Goal: Task Accomplishment & Management: Manage account settings

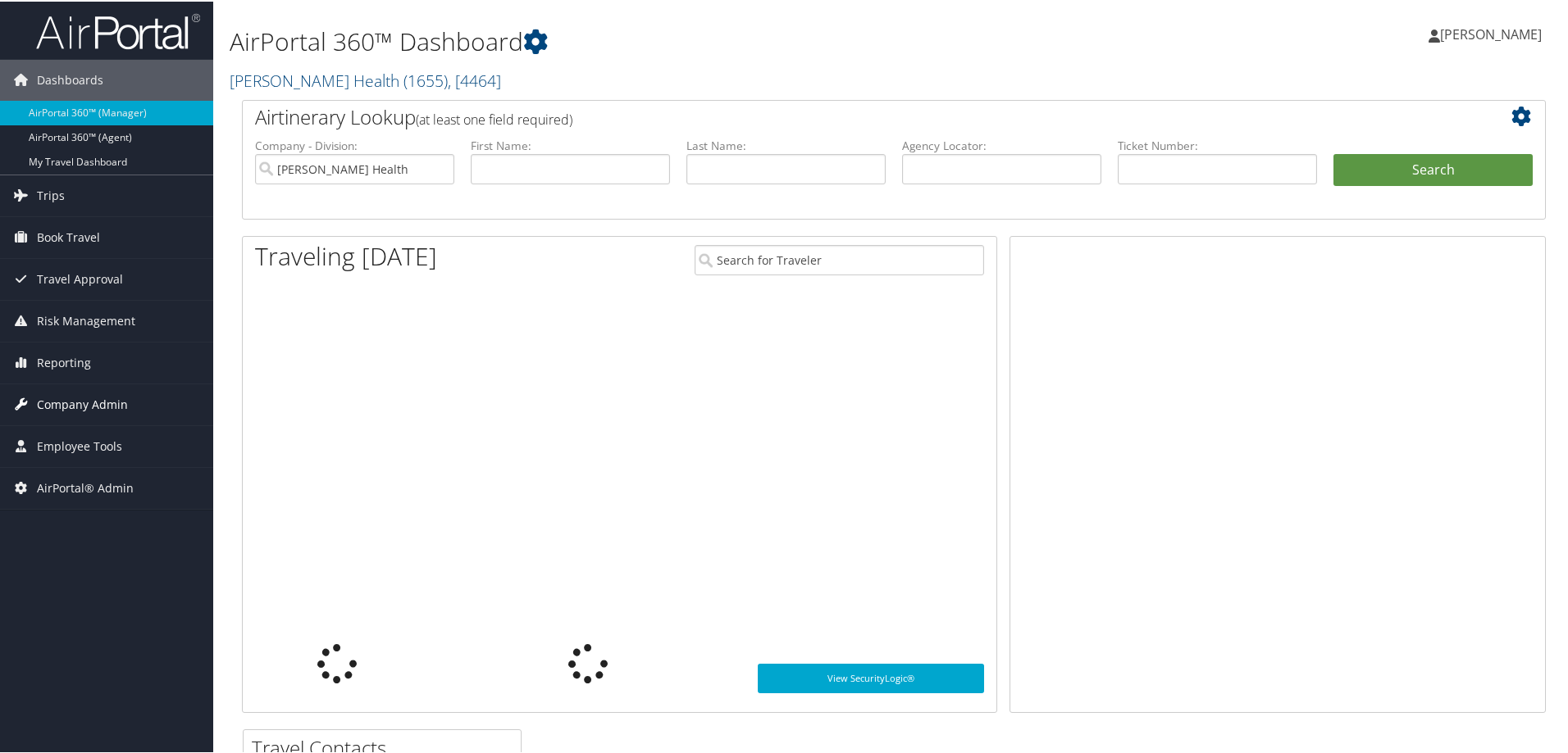
click at [109, 405] on span "Company Admin" at bounding box center [82, 403] width 91 height 41
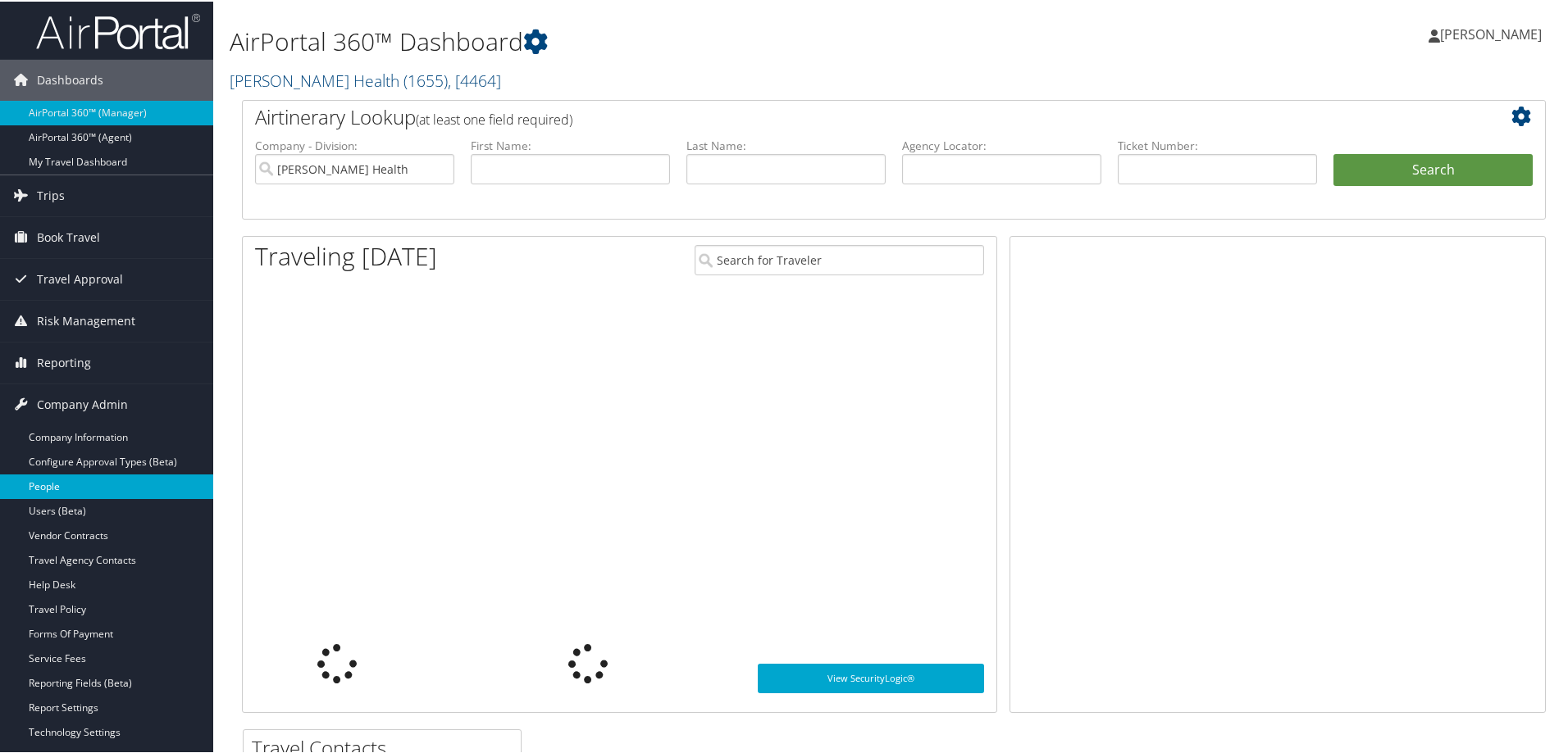
click at [45, 482] on link "People" at bounding box center [107, 485] width 213 height 24
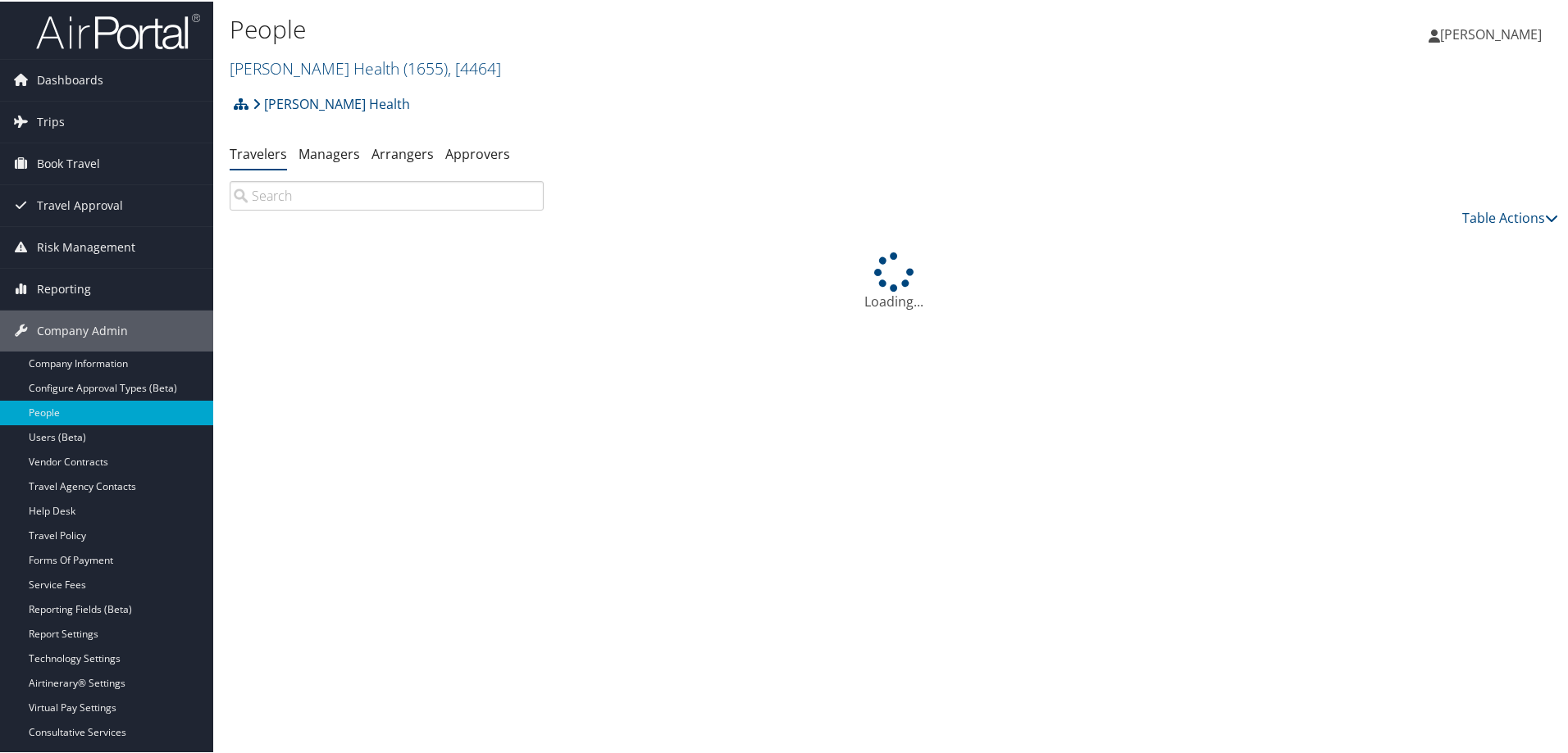
click at [285, 195] on input "search" at bounding box center [387, 195] width 314 height 30
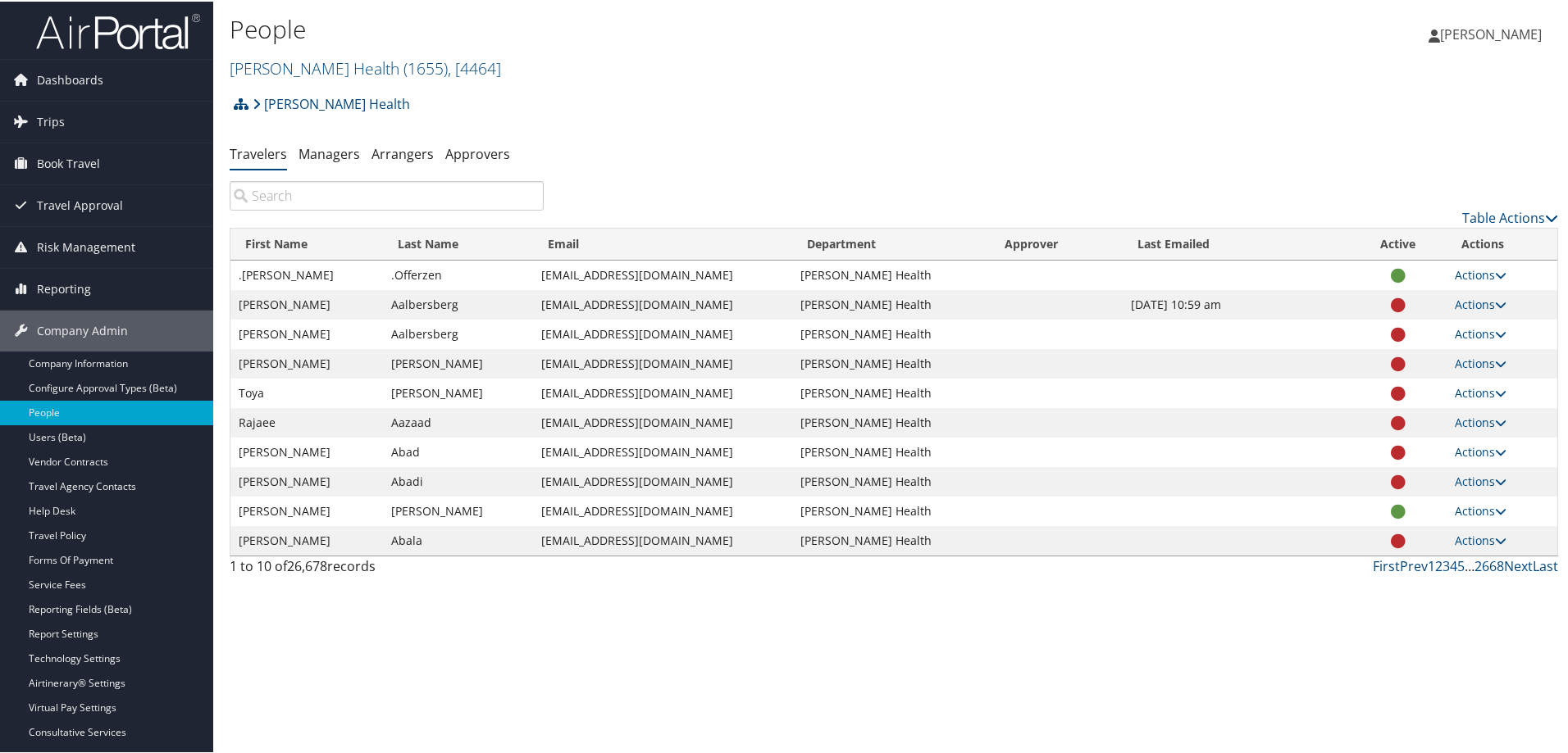
paste input "069924@hfhs"
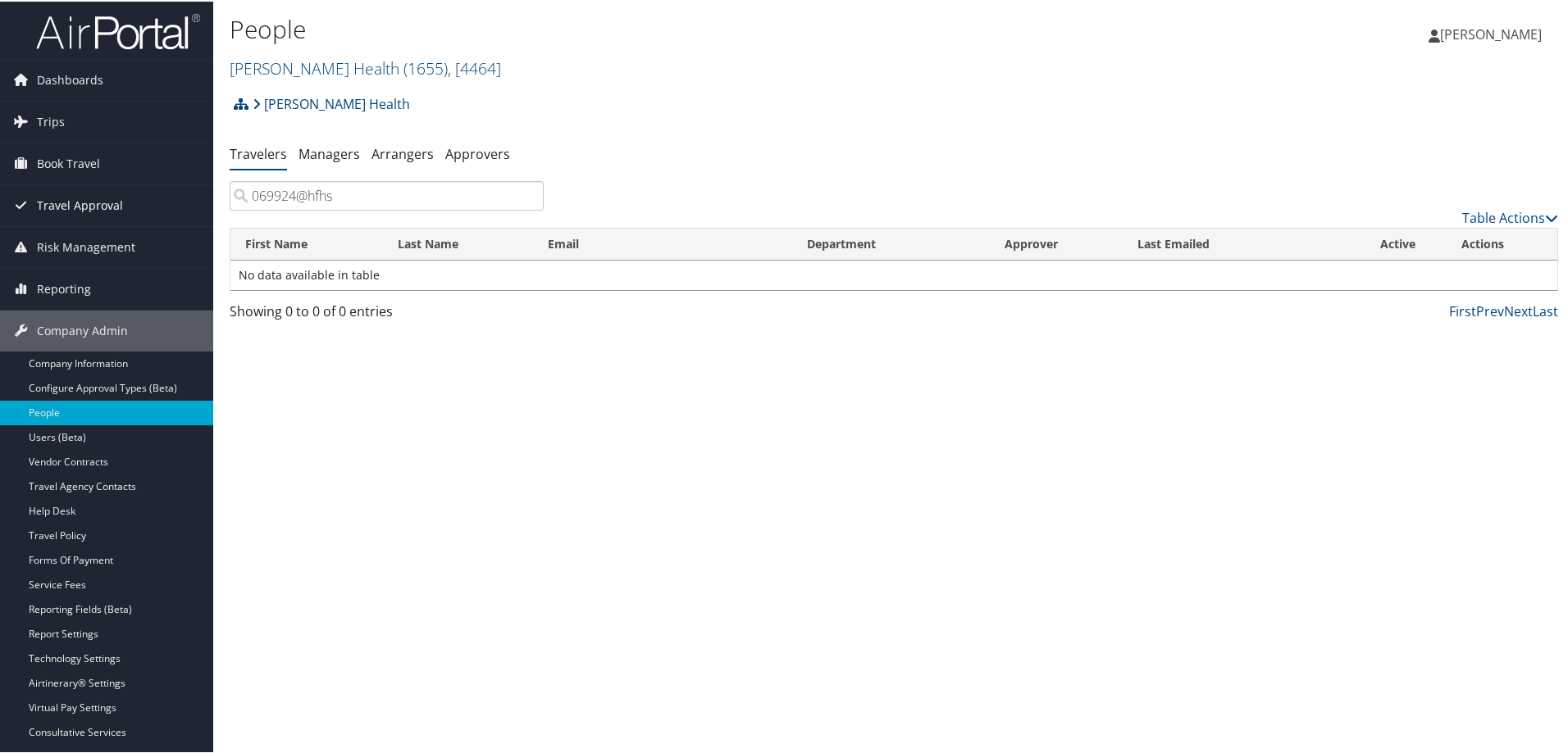
drag, startPoint x: 356, startPoint y: 193, endPoint x: 196, endPoint y: 194, distance: 160.0
click at [196, 194] on div "Dashboards AirPortal 360™ (Manager) AirPortal 360™ (Agent) My Travel Dashboard …" at bounding box center [787, 376] width 1574 height 753
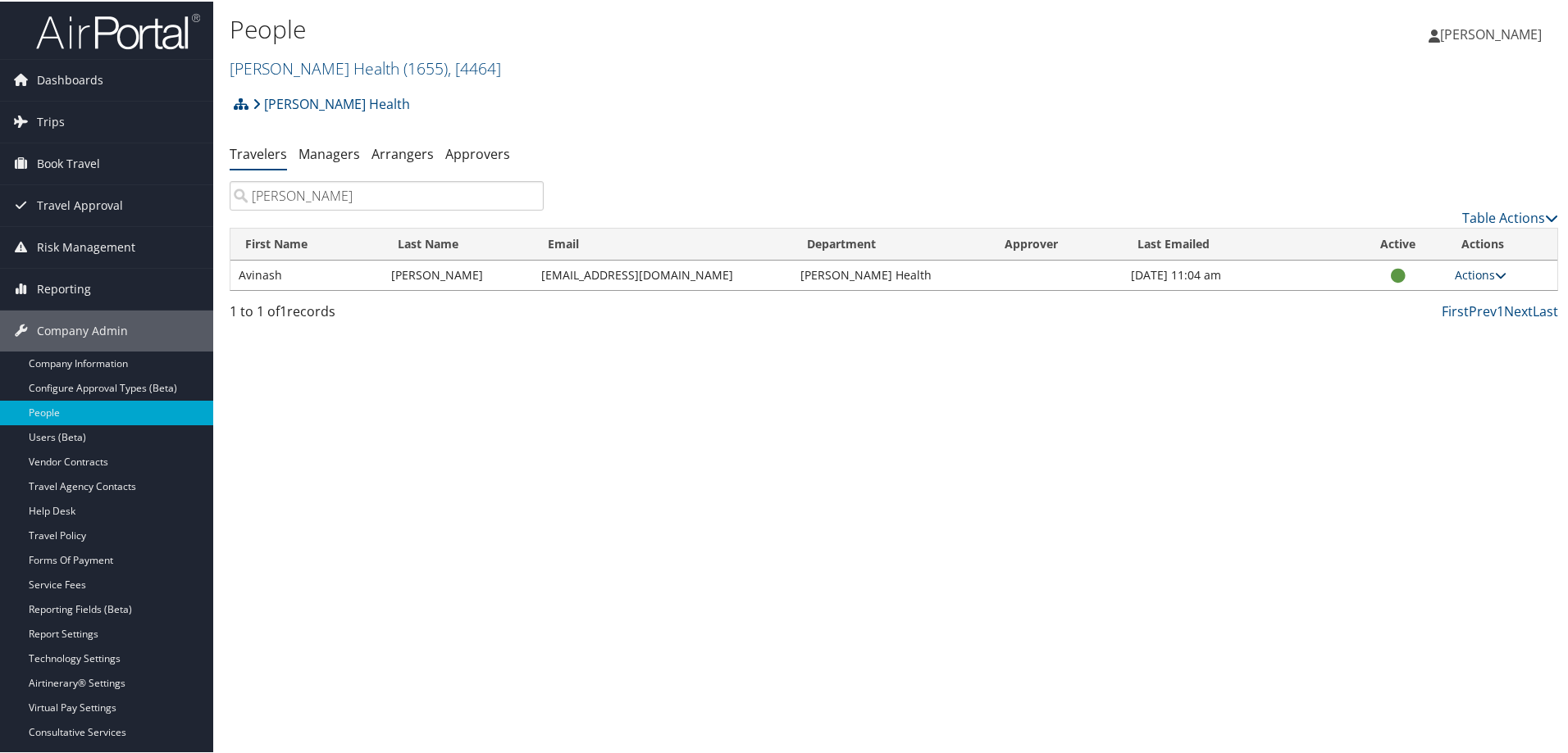
type input "narayanamoorthy"
click at [1487, 270] on link "Actions" at bounding box center [1480, 273] width 52 height 16
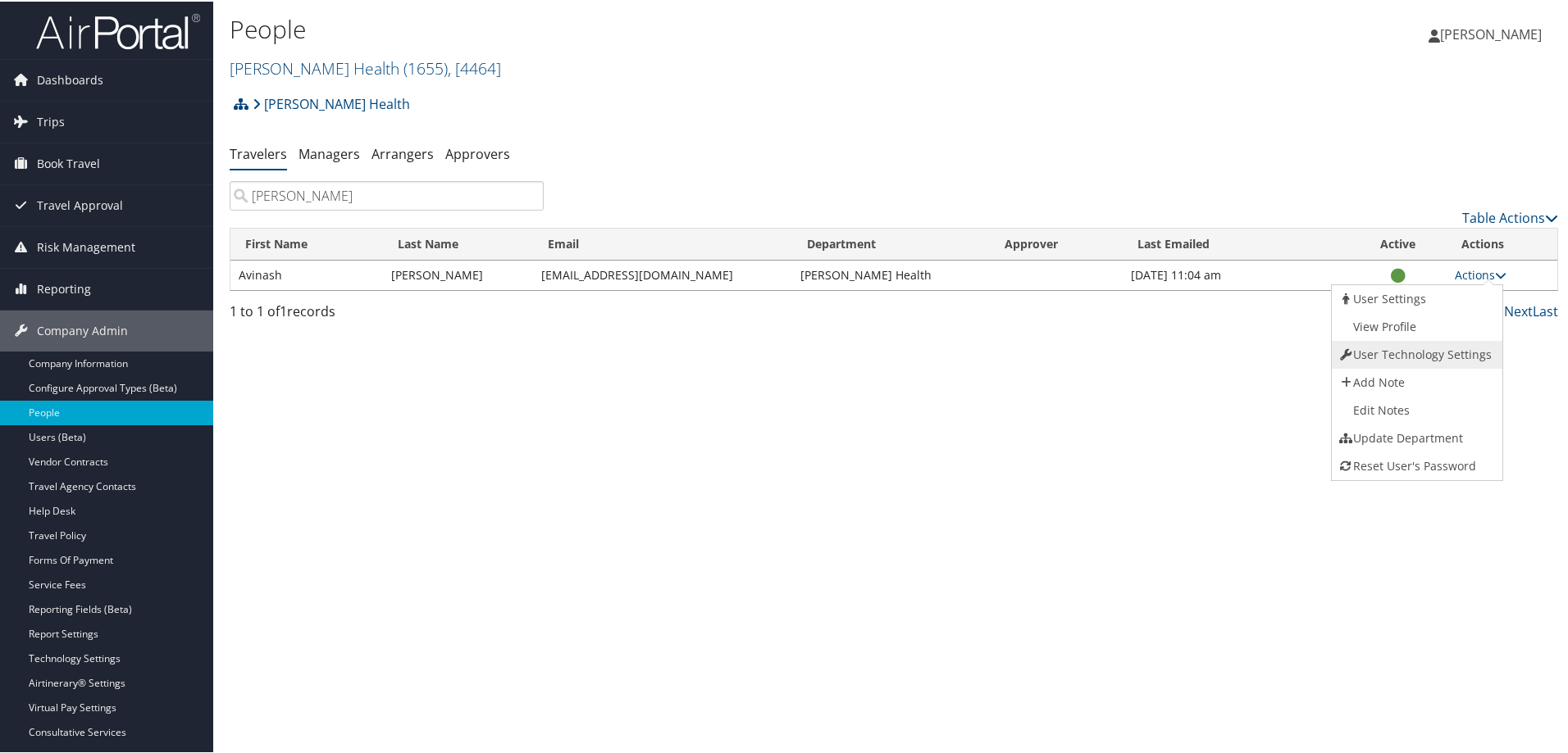
click at [1417, 352] on link "User Technology Settings" at bounding box center [1414, 353] width 167 height 28
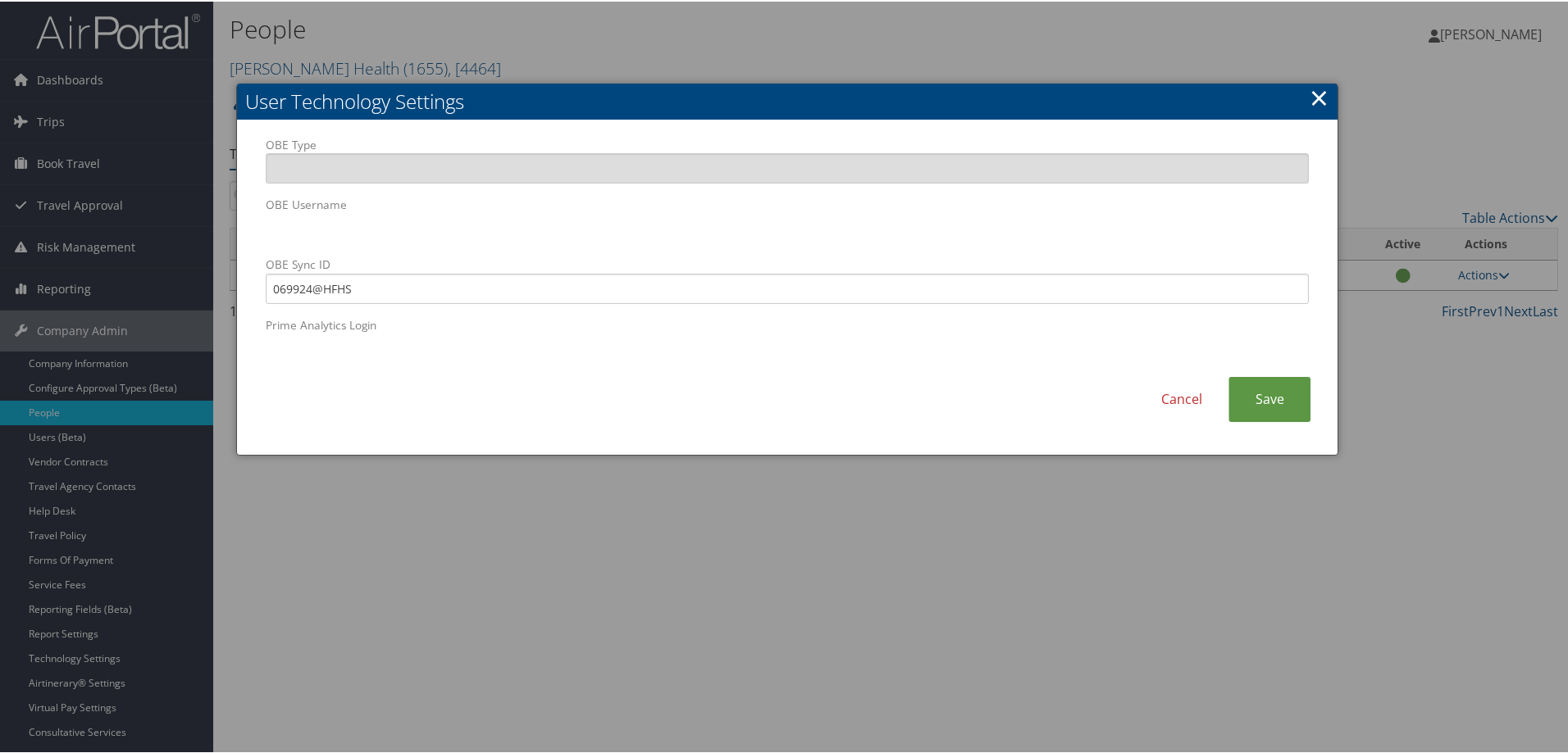
click at [151, 227] on body "Menu Dashboards ► AirPortal 360™ (Manager) AirPortal 360™ (Agent) My Travel Das…" at bounding box center [787, 376] width 1574 height 753
click at [392, 398] on div "Cancel Save" at bounding box center [787, 406] width 1068 height 61
drag, startPoint x: 369, startPoint y: 289, endPoint x: 222, endPoint y: 289, distance: 147.0
click at [222, 289] on body "Menu Dashboards ► AirPortal 360™ (Manager) AirPortal 360™ (Agent) My Travel Das…" at bounding box center [787, 376] width 1574 height 753
paste input "069924@hfhs"
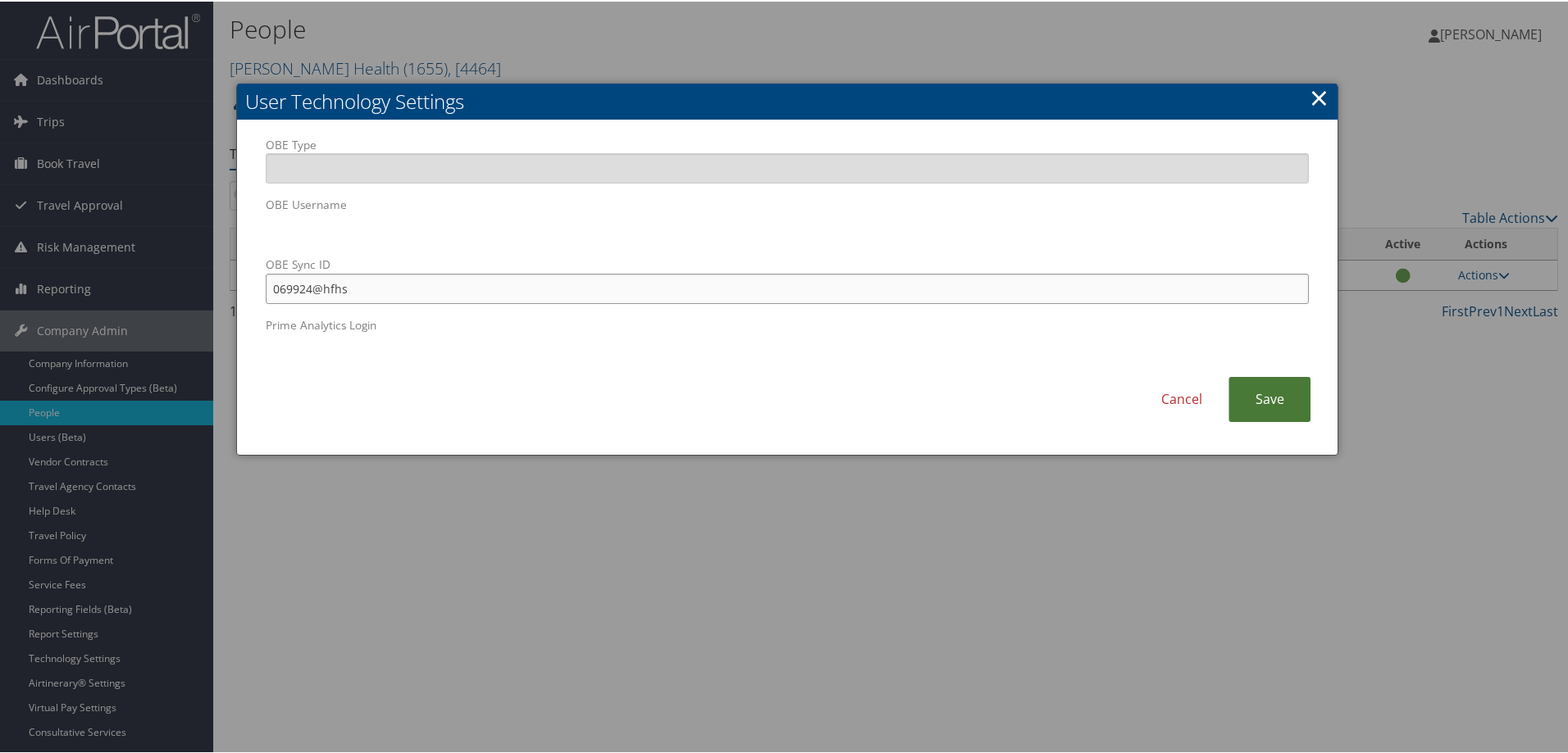
type input "069924@hfhs"
click at [1275, 400] on link "Save" at bounding box center [1269, 398] width 82 height 45
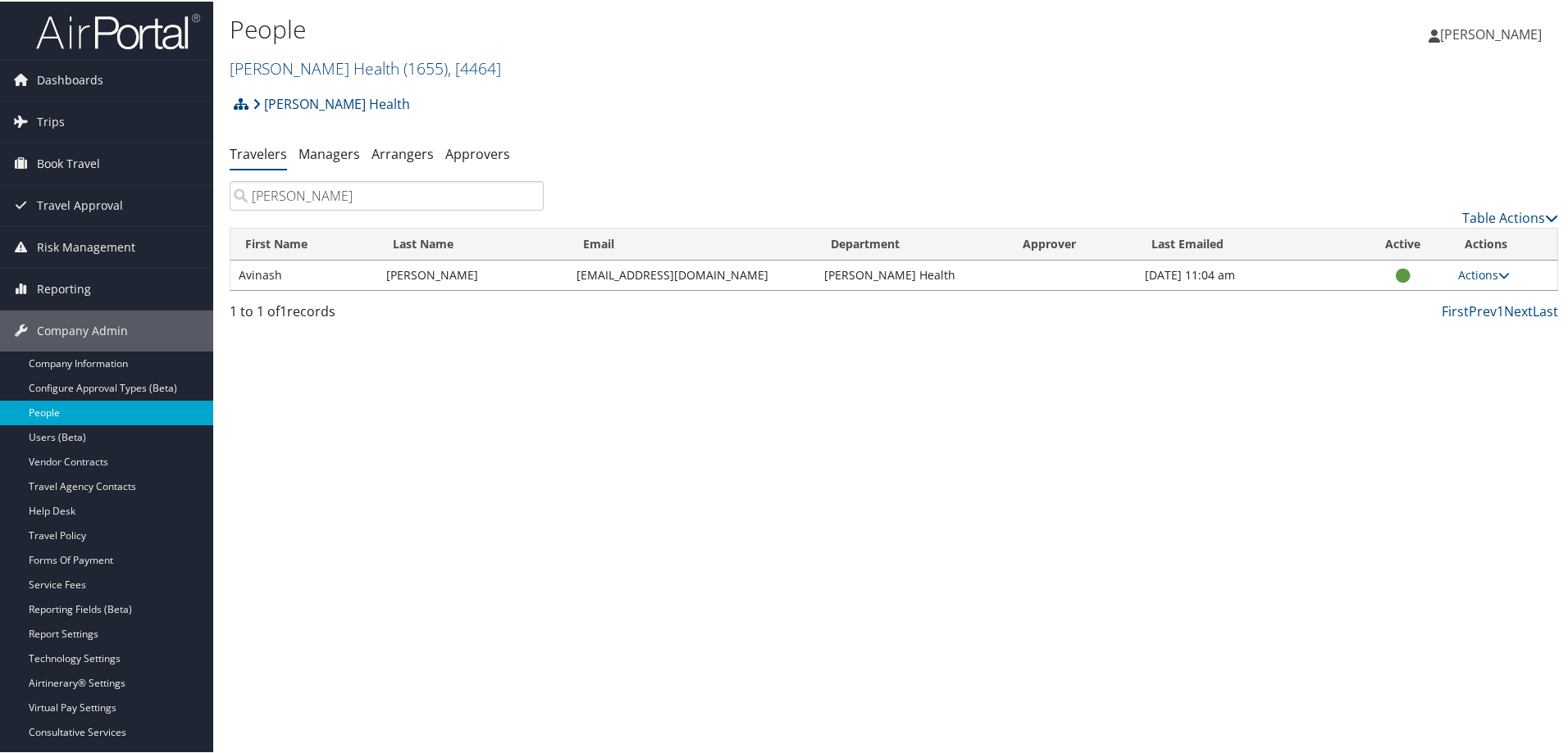
click at [55, 409] on link "People" at bounding box center [107, 411] width 213 height 24
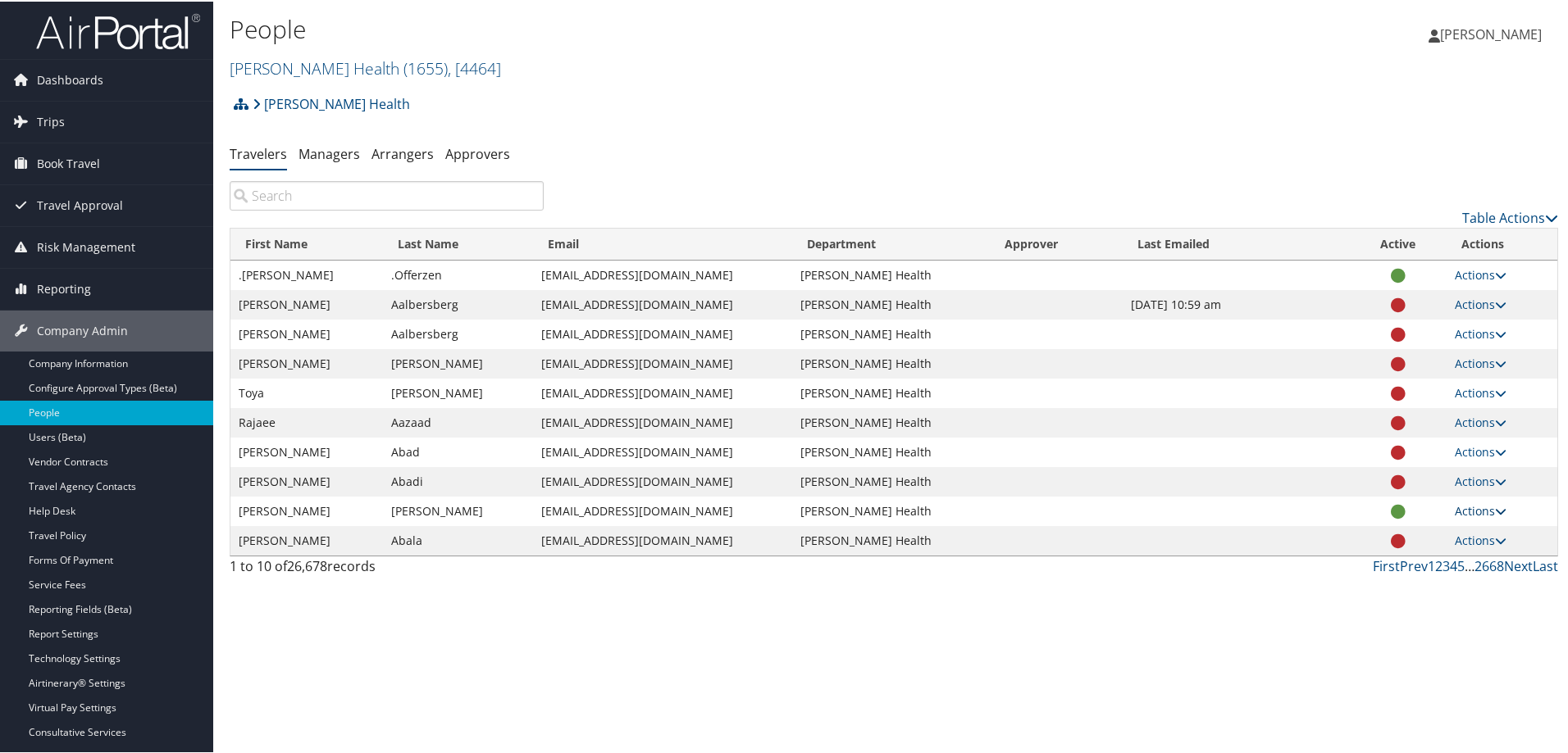
click at [1495, 507] on icon at bounding box center [1500, 510] width 11 height 11
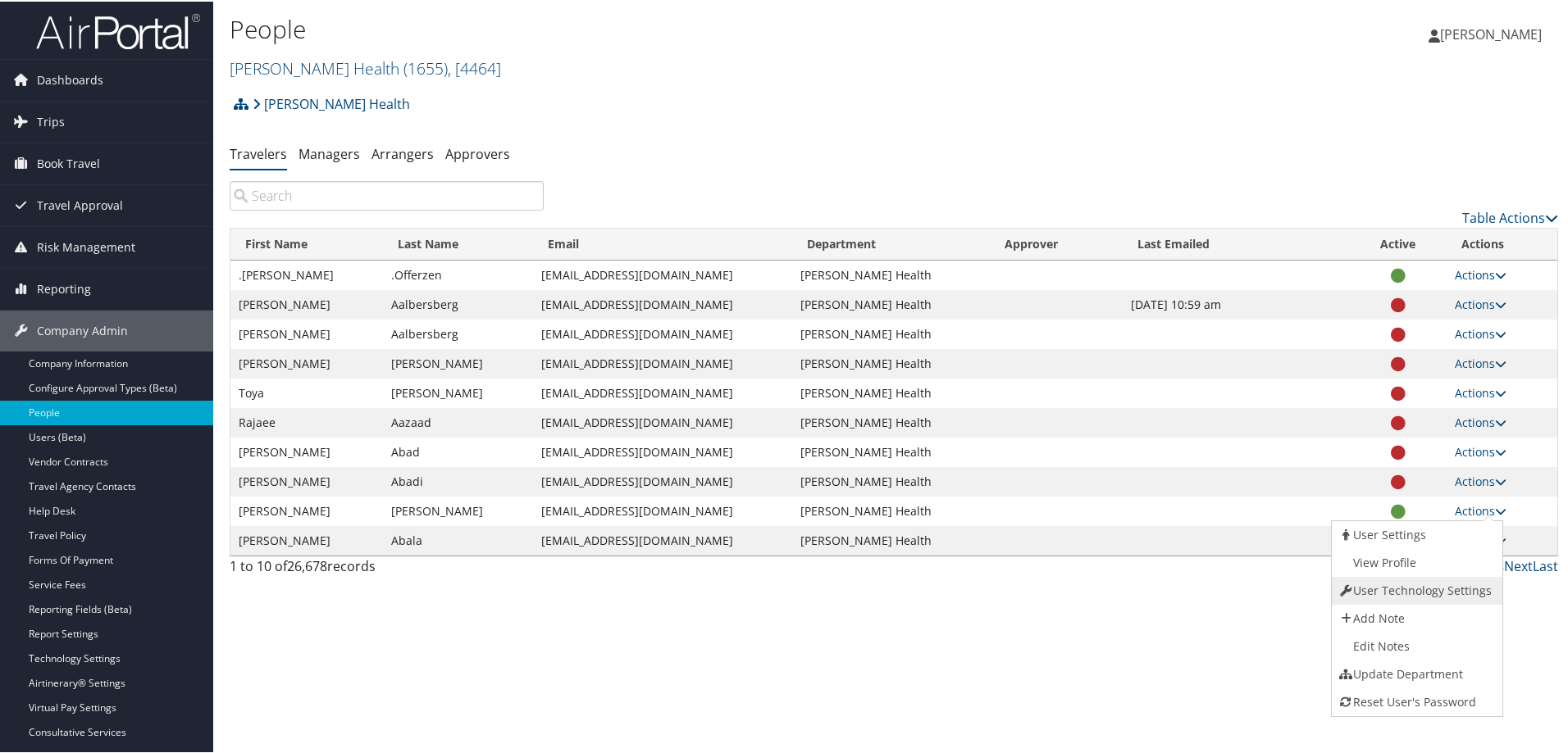
click at [1406, 585] on link "User Technology Settings" at bounding box center [1414, 589] width 167 height 28
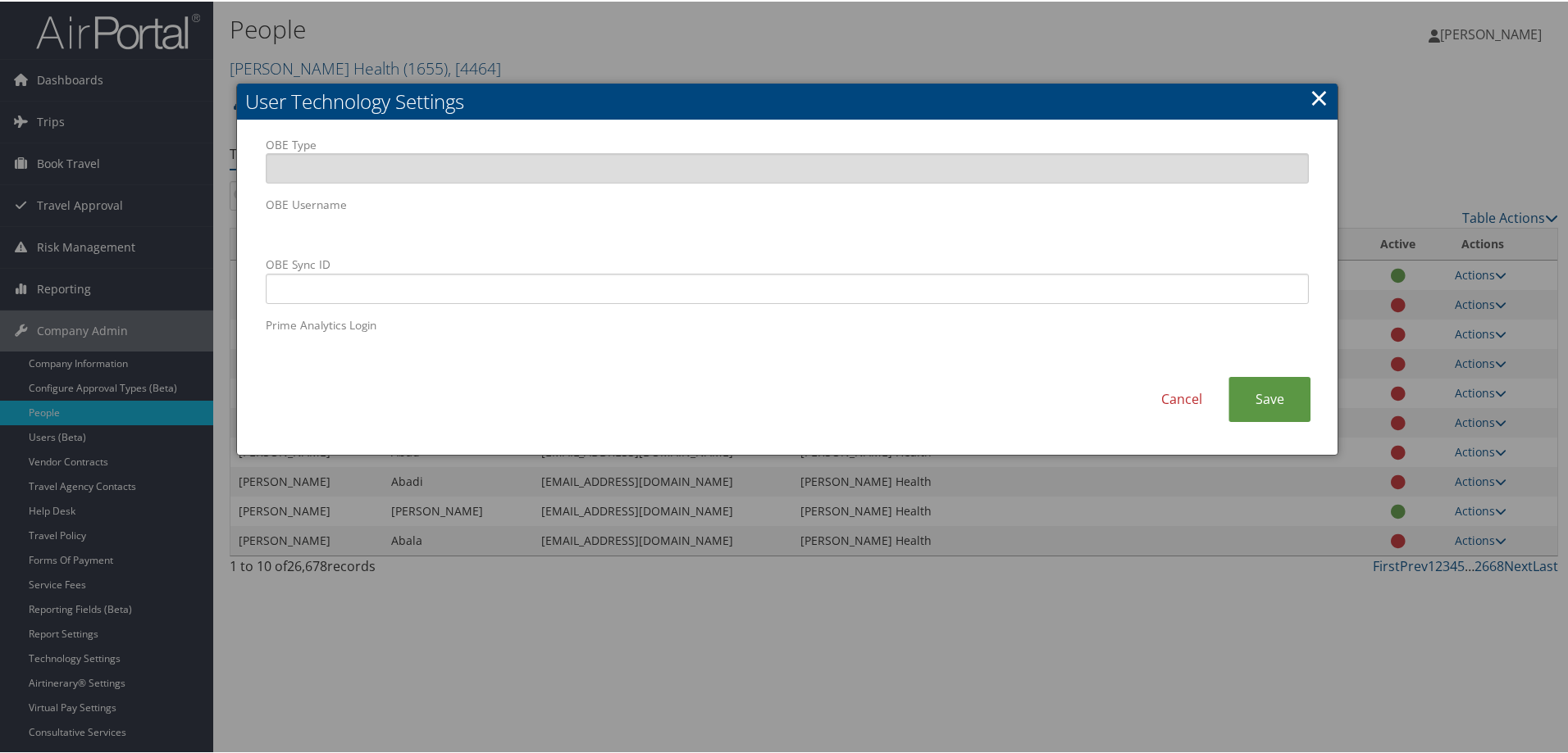
click at [577, 104] on h2 "User Technology Settings" at bounding box center [787, 99] width 1101 height 36
click at [1318, 92] on link "×" at bounding box center [1319, 96] width 19 height 33
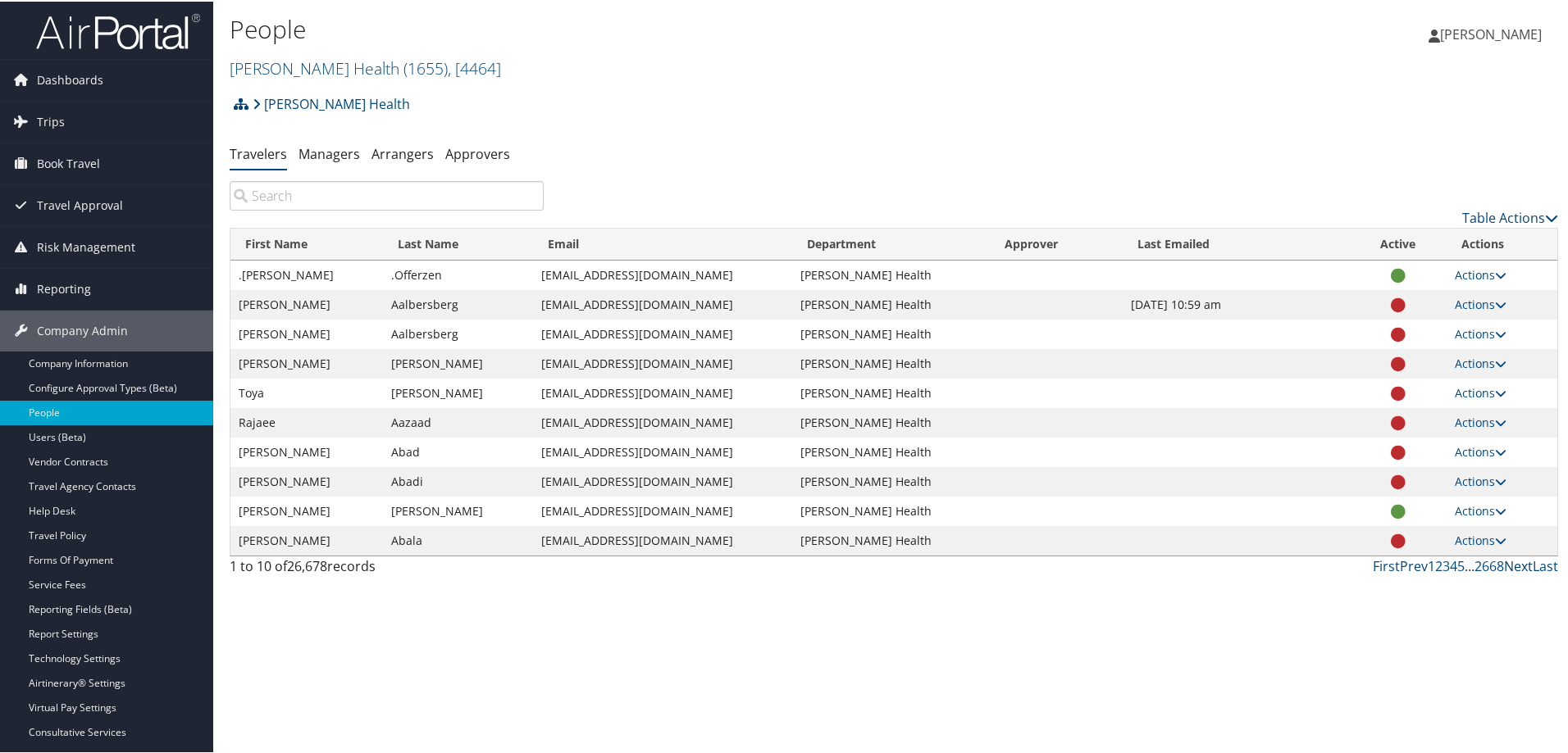
click at [1508, 565] on link "Next" at bounding box center [1518, 565] width 29 height 18
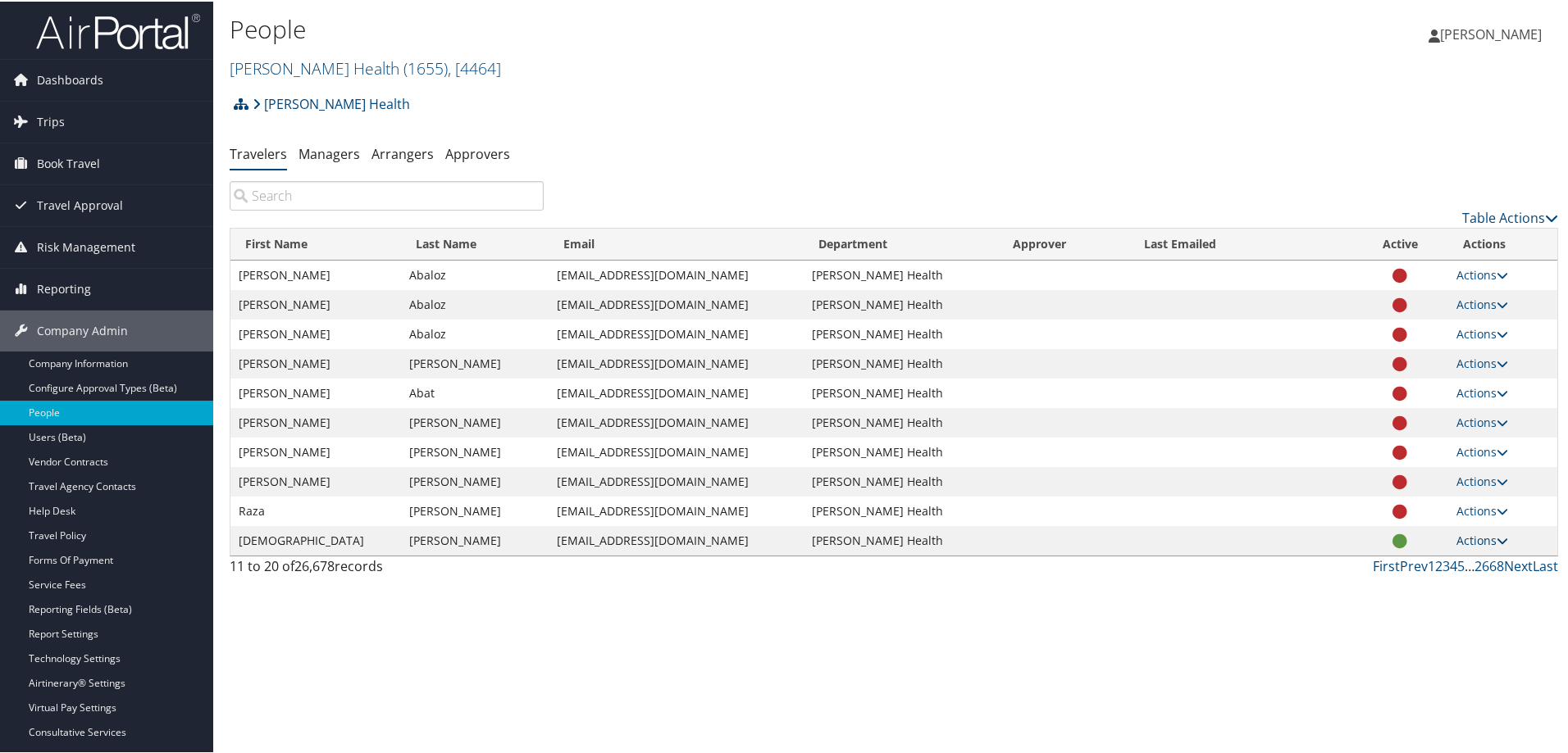
click at [1460, 543] on link "Actions" at bounding box center [1482, 539] width 52 height 16
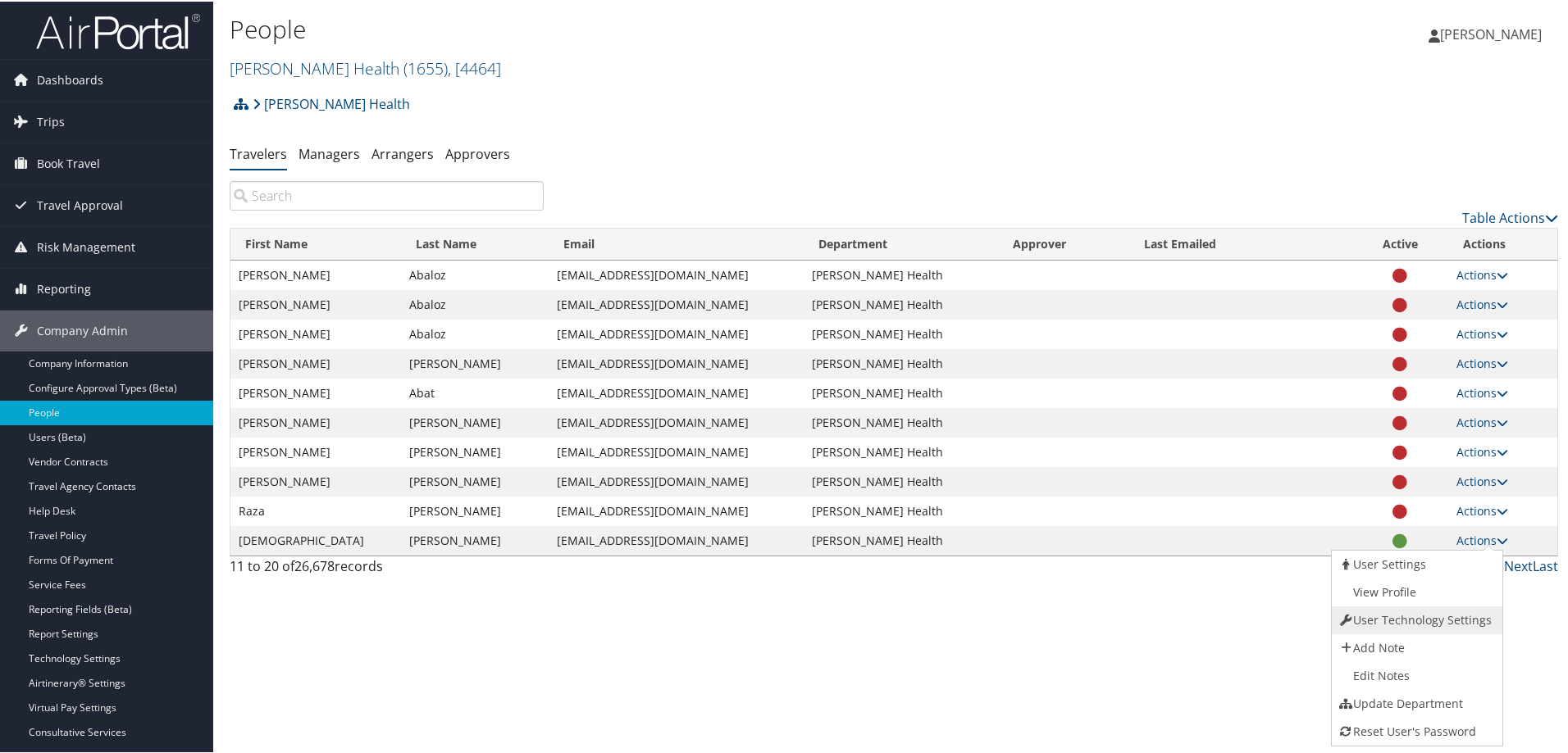
click at [1425, 614] on link "User Technology Settings" at bounding box center [1414, 619] width 167 height 28
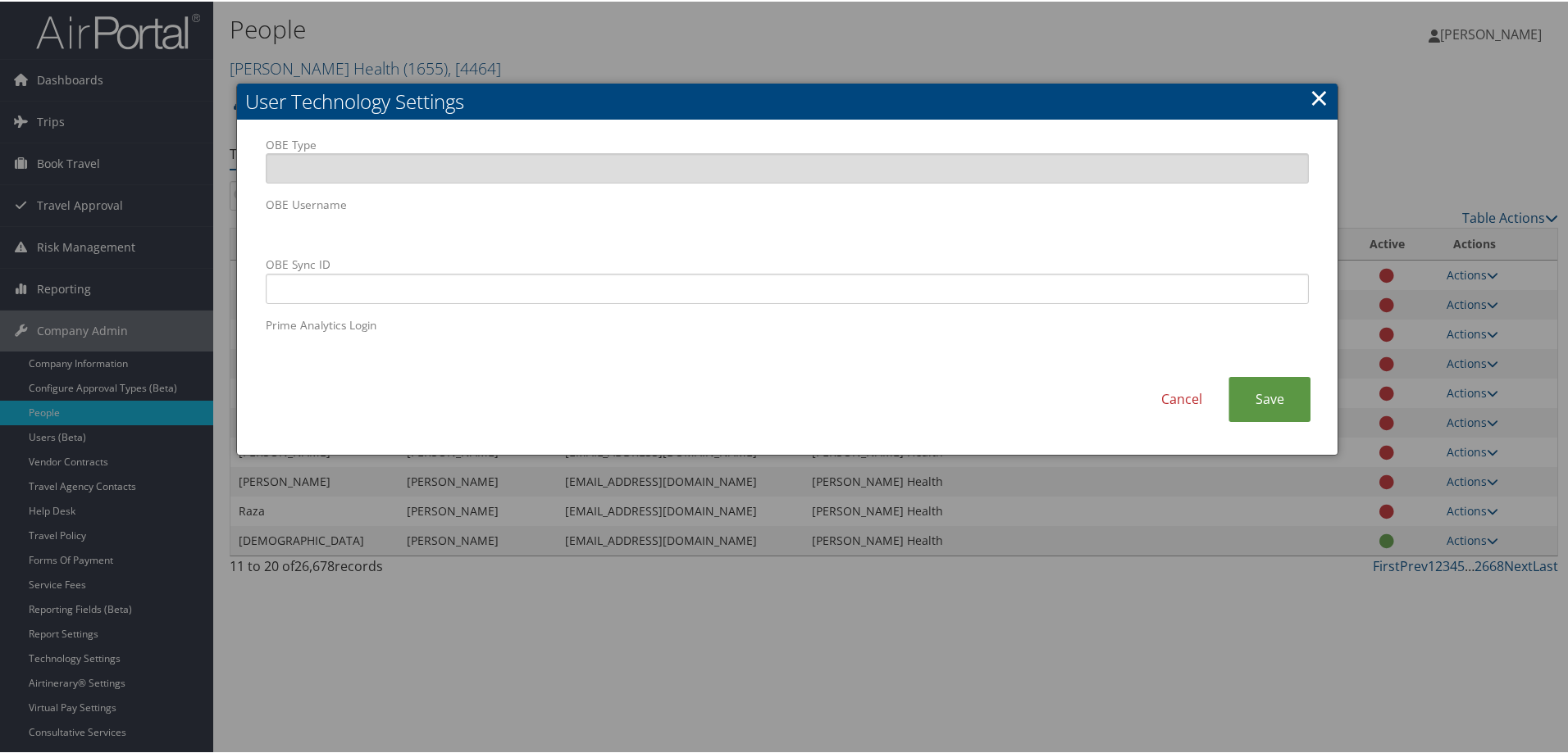
click at [1317, 99] on link "×" at bounding box center [1319, 96] width 19 height 33
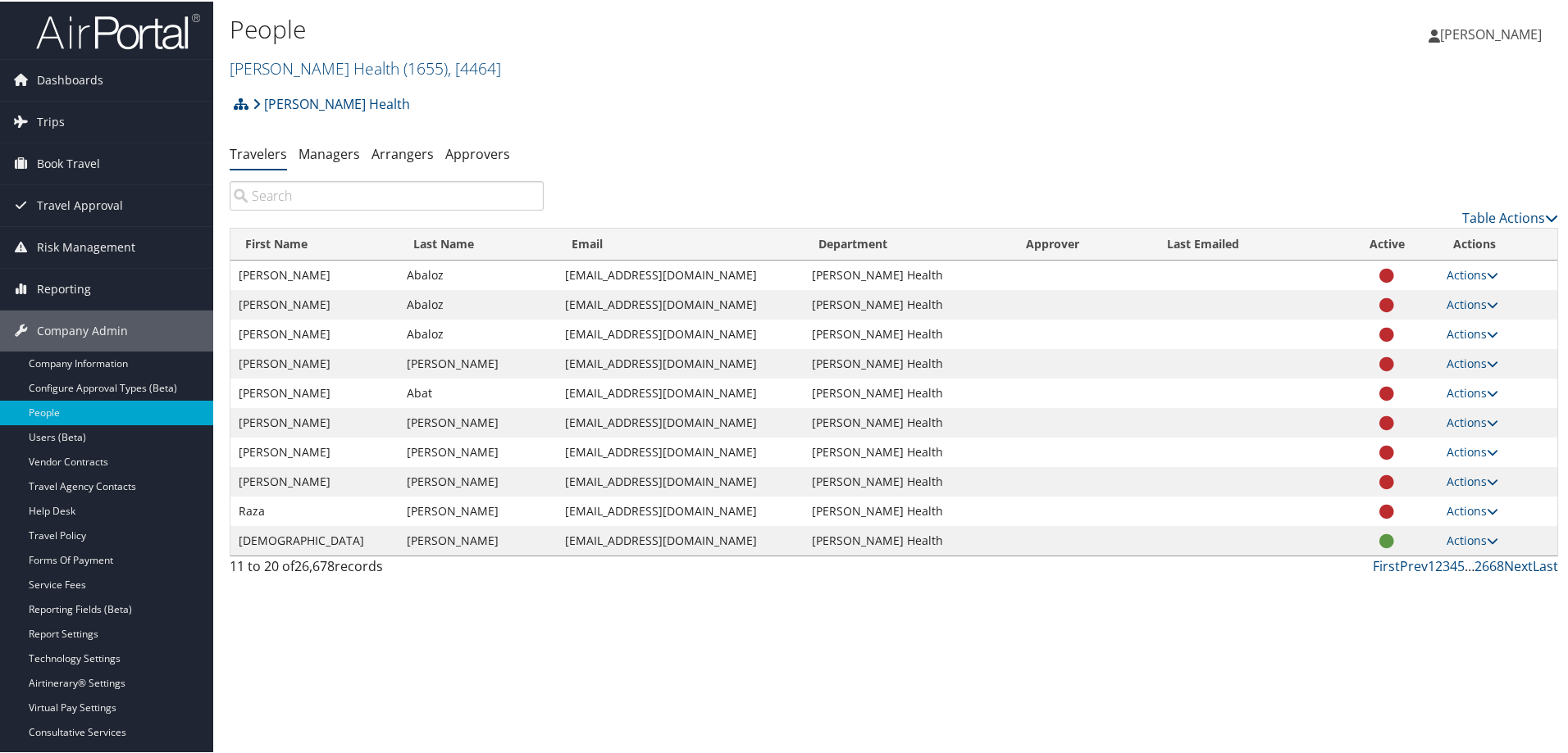
click at [753, 650] on div "People [PERSON_NAME] Health ( 1655 ) , [ 4464 ] [PERSON_NAME] Company([GEOGRAPH…" at bounding box center [893, 376] width 1361 height 753
click at [1513, 565] on link "Next" at bounding box center [1518, 565] width 29 height 18
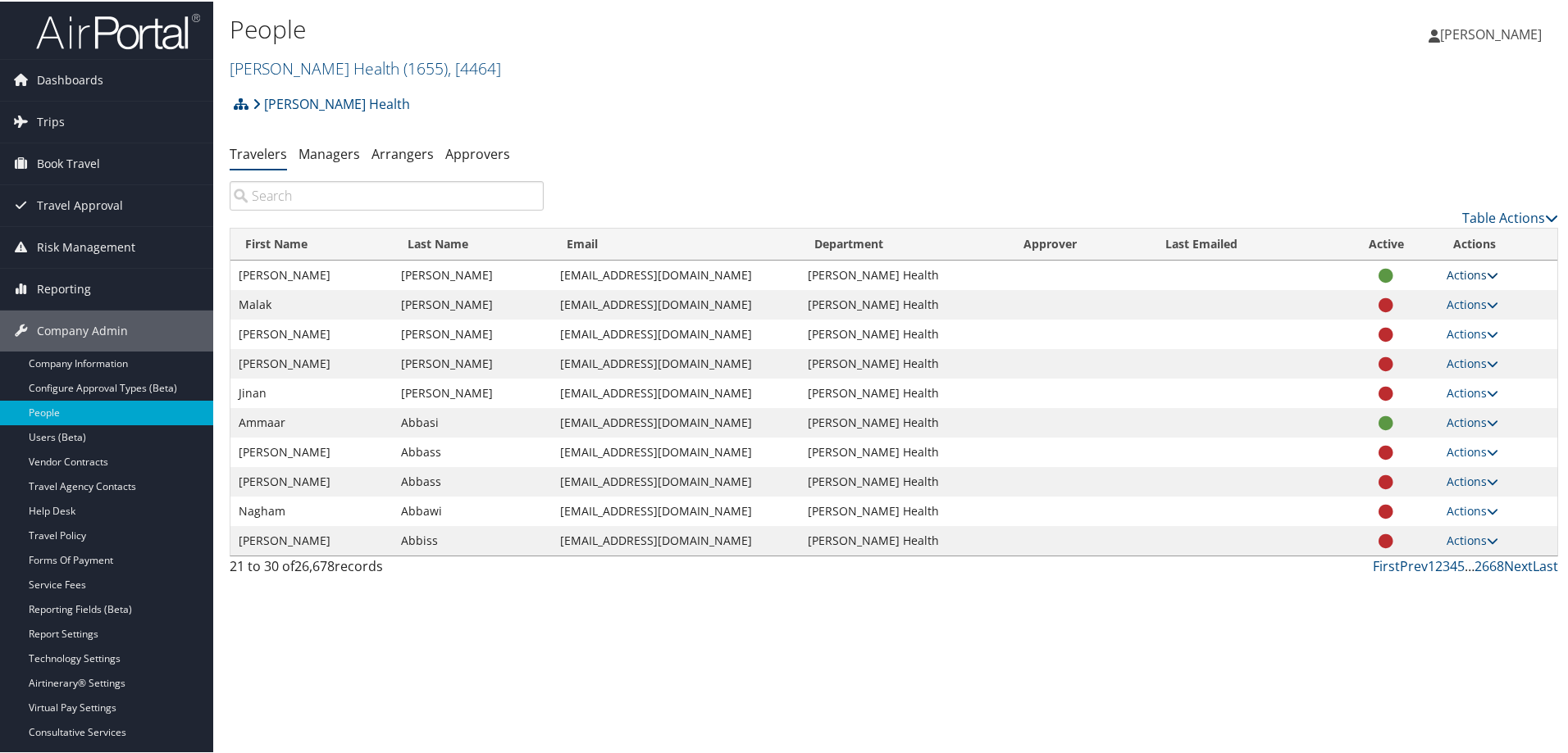
click at [1487, 274] on icon at bounding box center [1492, 273] width 11 height 11
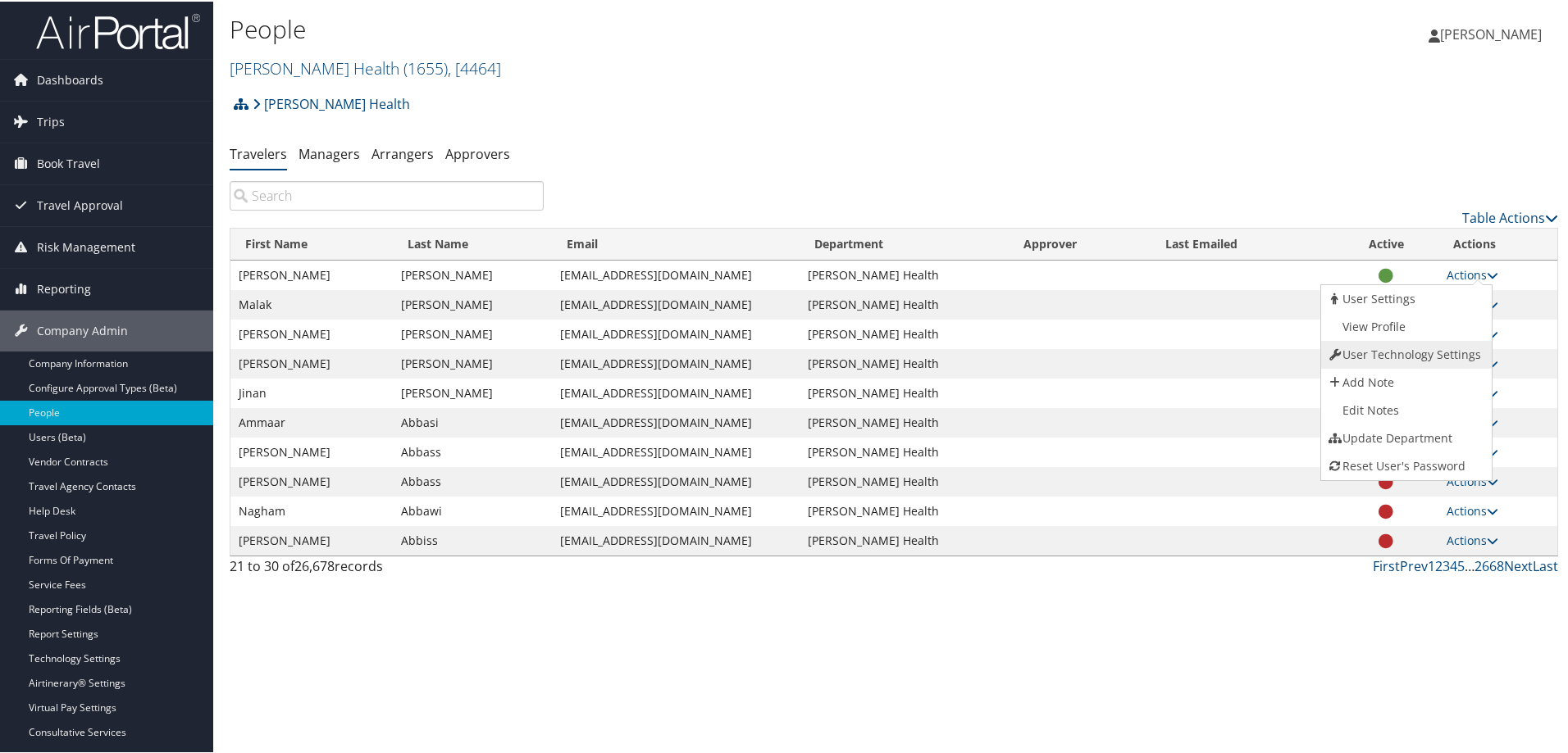
click at [1402, 354] on link "User Technology Settings" at bounding box center [1404, 353] width 167 height 28
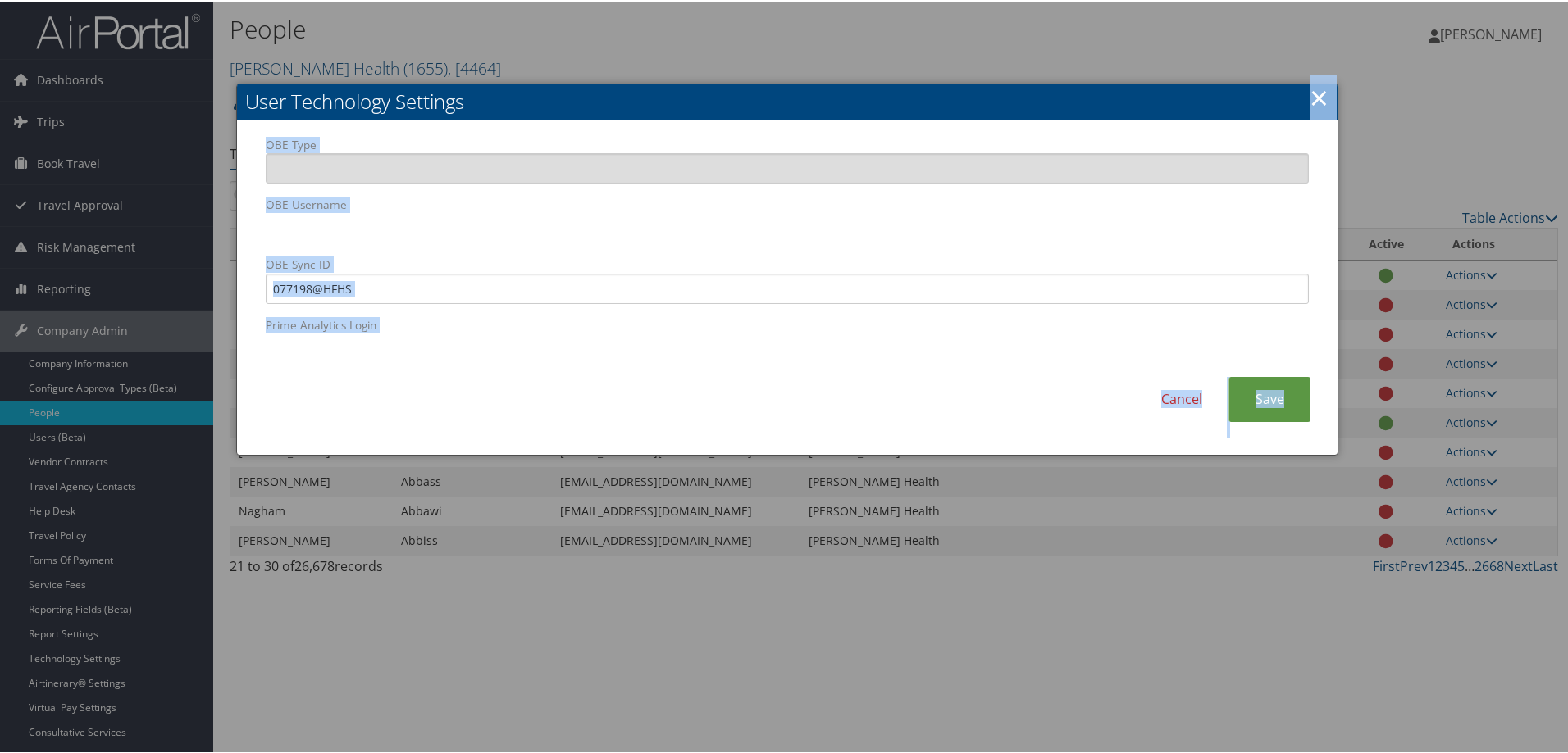
drag, startPoint x: 509, startPoint y: 101, endPoint x: 502, endPoint y: 671, distance: 570.0
click at [494, 697] on body "Menu Dashboards ► AirPortal 360™ (Manager) AirPortal 360™ (Agent) My Travel Das…" at bounding box center [787, 376] width 1574 height 753
click at [587, 101] on h2 "User Technology Settings" at bounding box center [787, 99] width 1101 height 36
click at [557, 394] on div "Cancel Save" at bounding box center [787, 406] width 1068 height 61
